Goal: Information Seeking & Learning: Check status

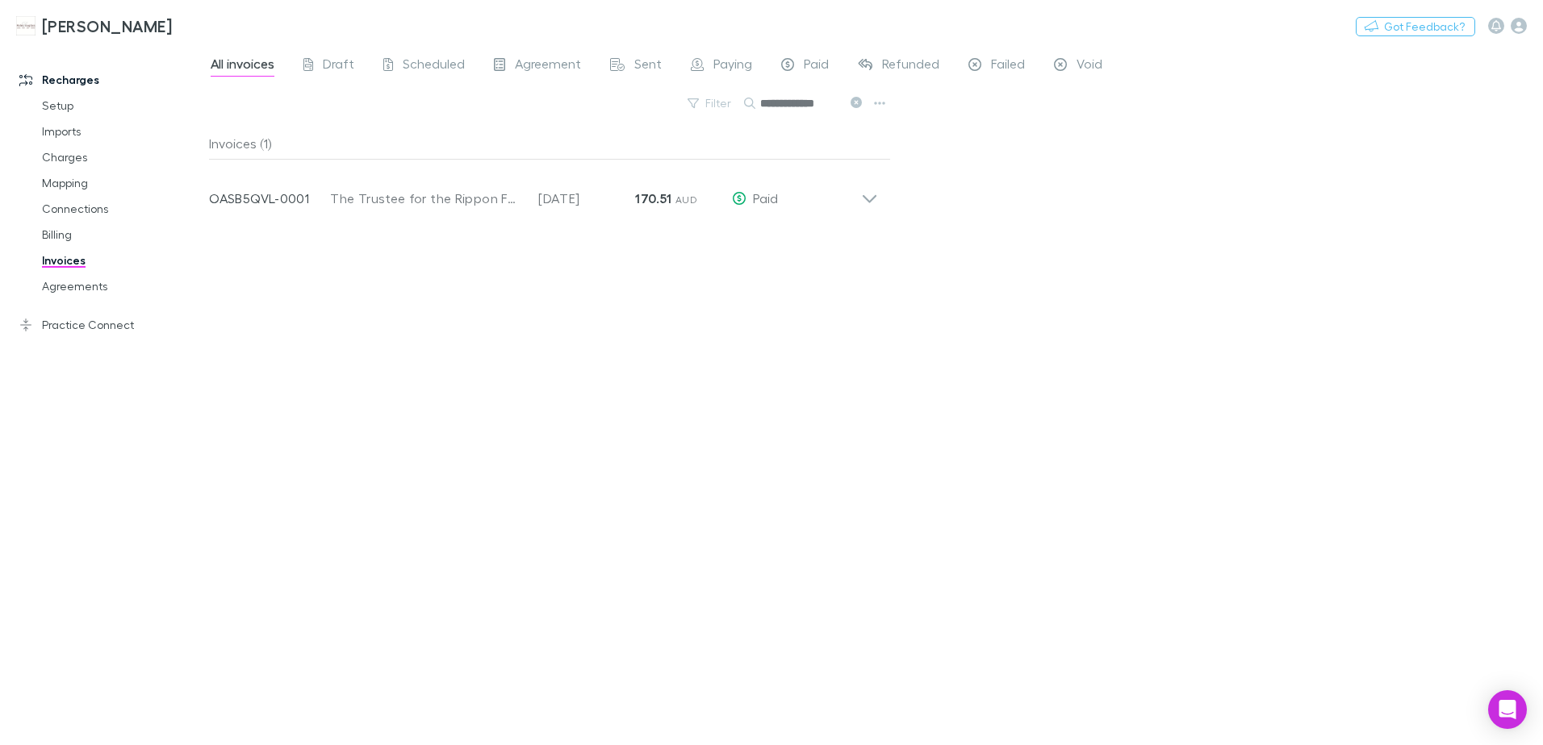
click at [64, 267] on link "Invoices" at bounding box center [122, 261] width 192 height 26
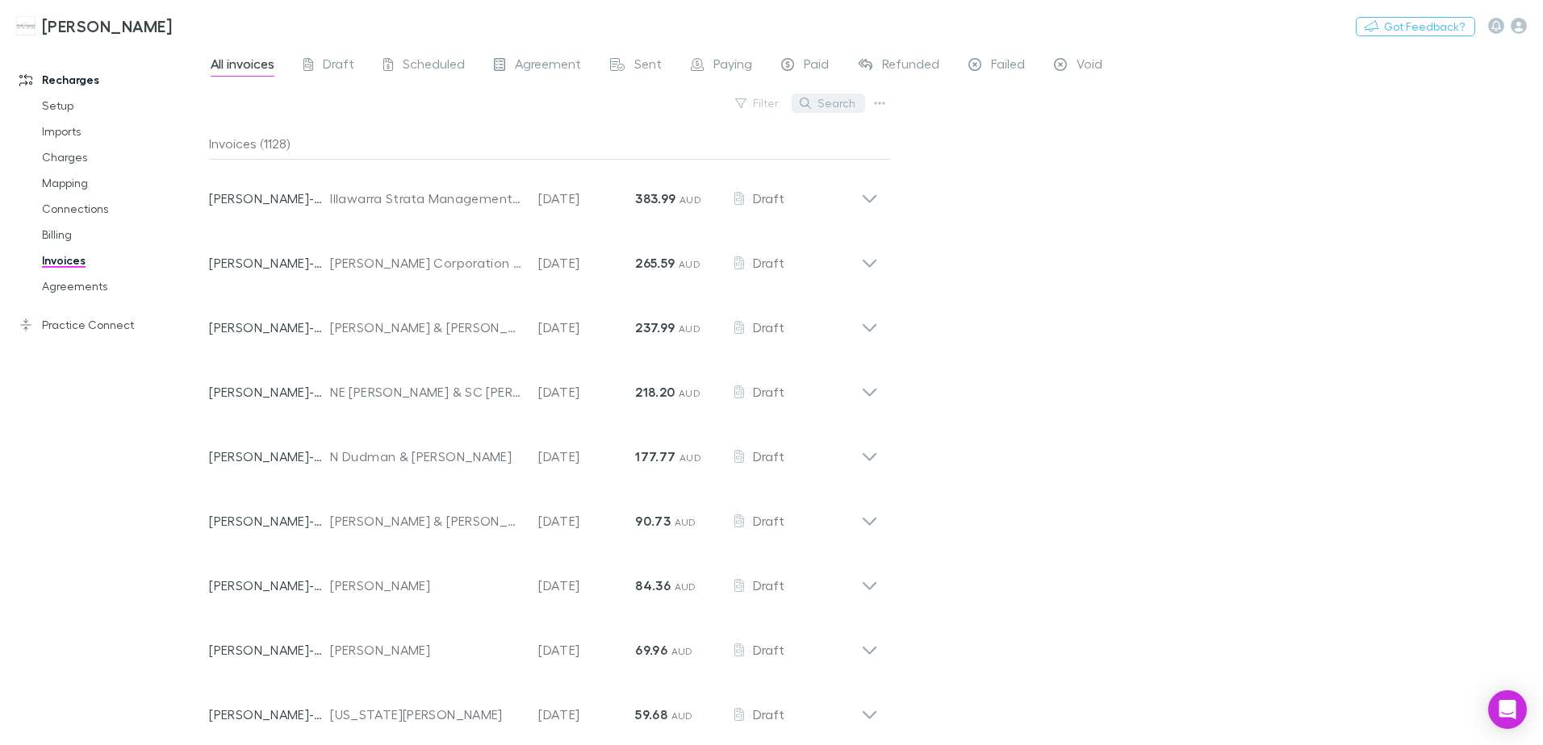
click at [817, 97] on button "Search" at bounding box center [827, 103] width 73 height 19
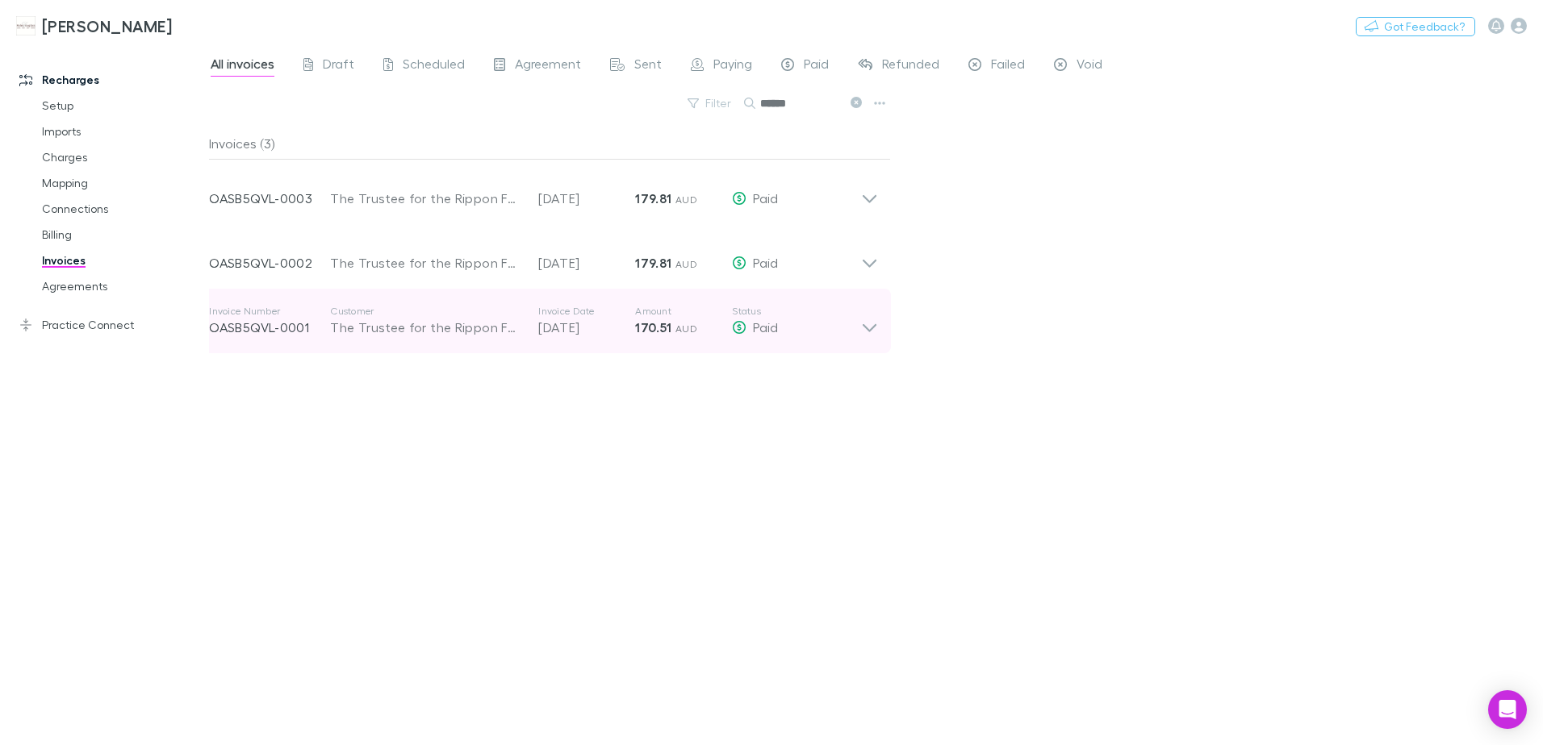
type input "******"
click at [875, 335] on icon at bounding box center [869, 321] width 17 height 32
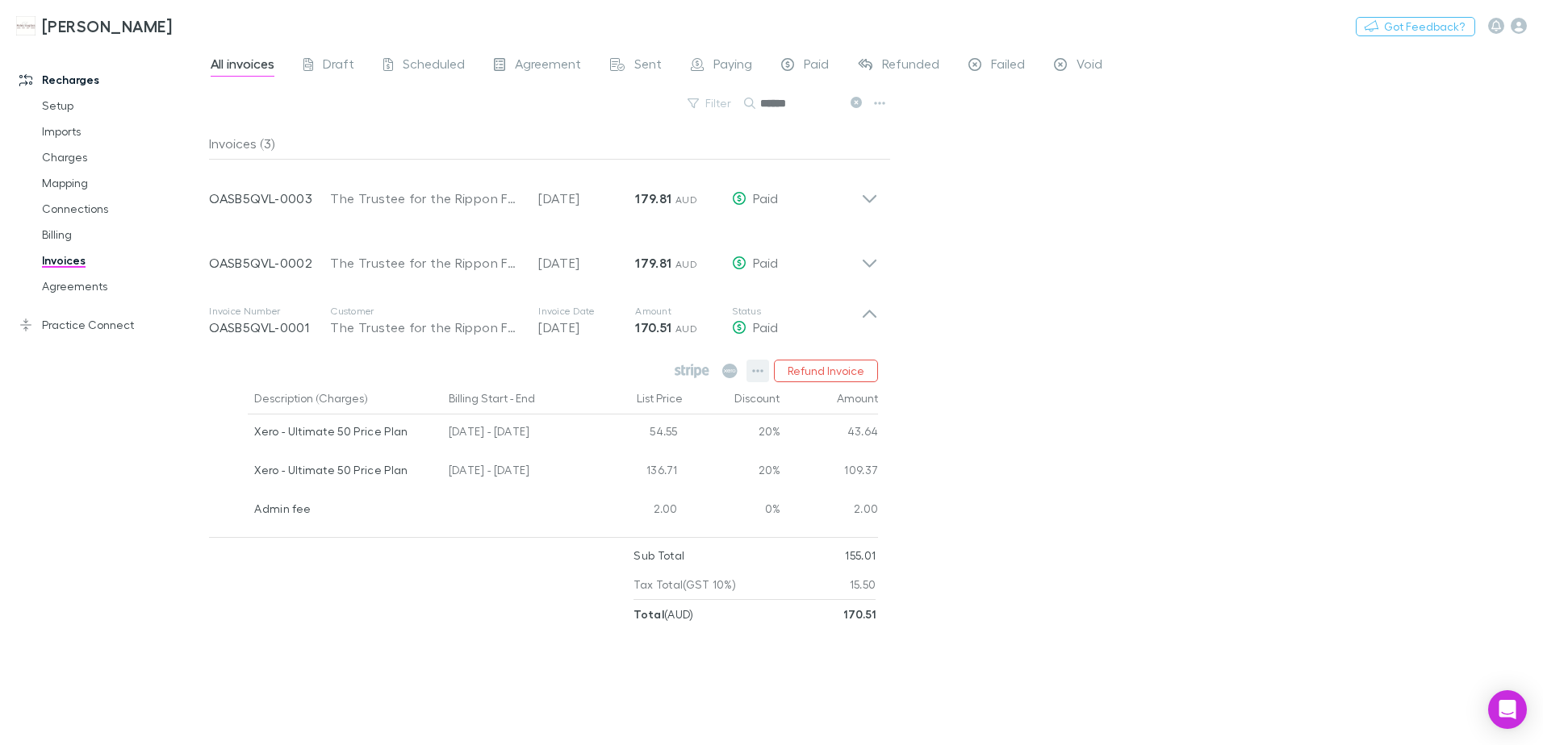
click at [754, 374] on icon "button" at bounding box center [757, 371] width 11 height 13
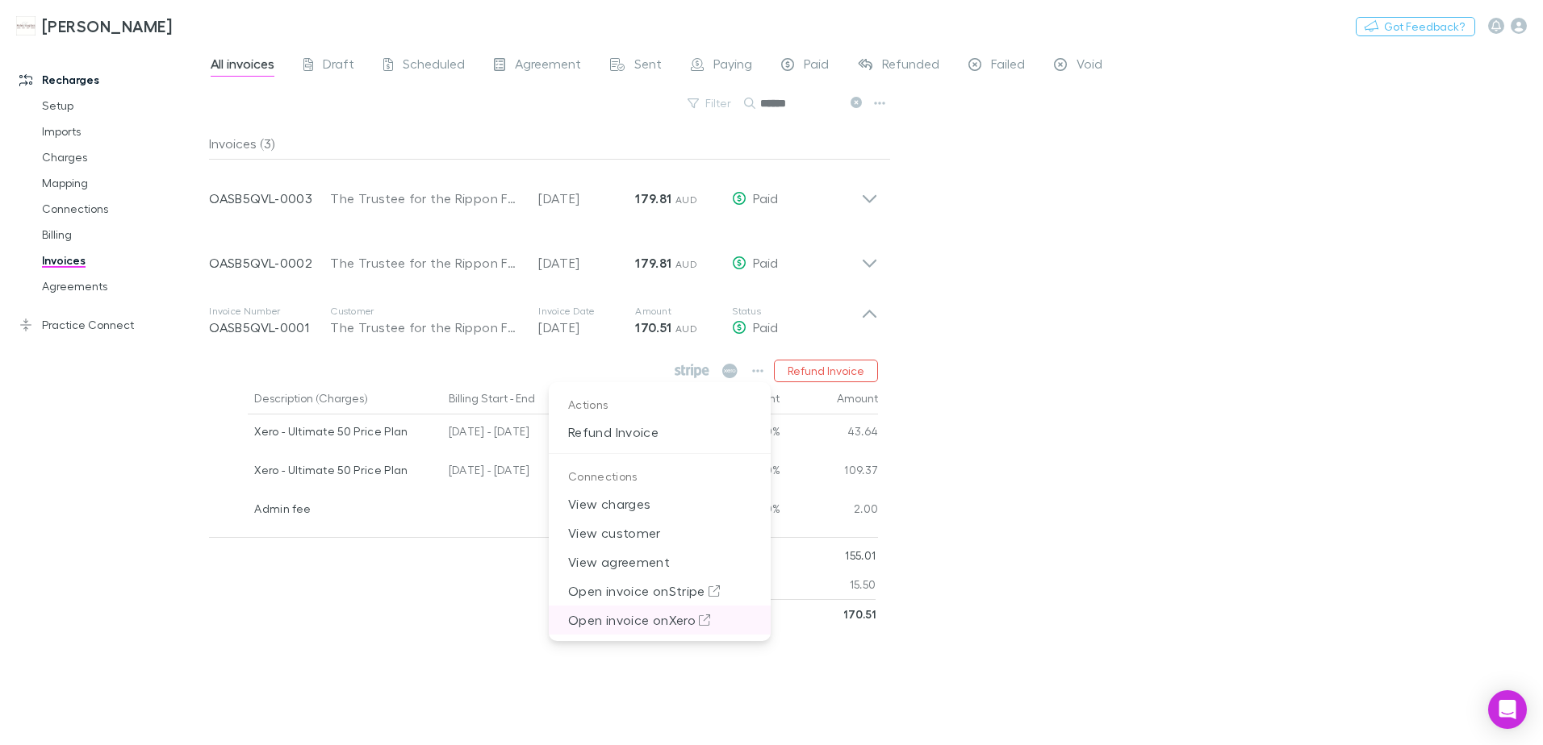
click at [641, 617] on p "Open invoice on Xero" at bounding box center [660, 620] width 222 height 29
